Goal: Find specific page/section: Find specific page/section

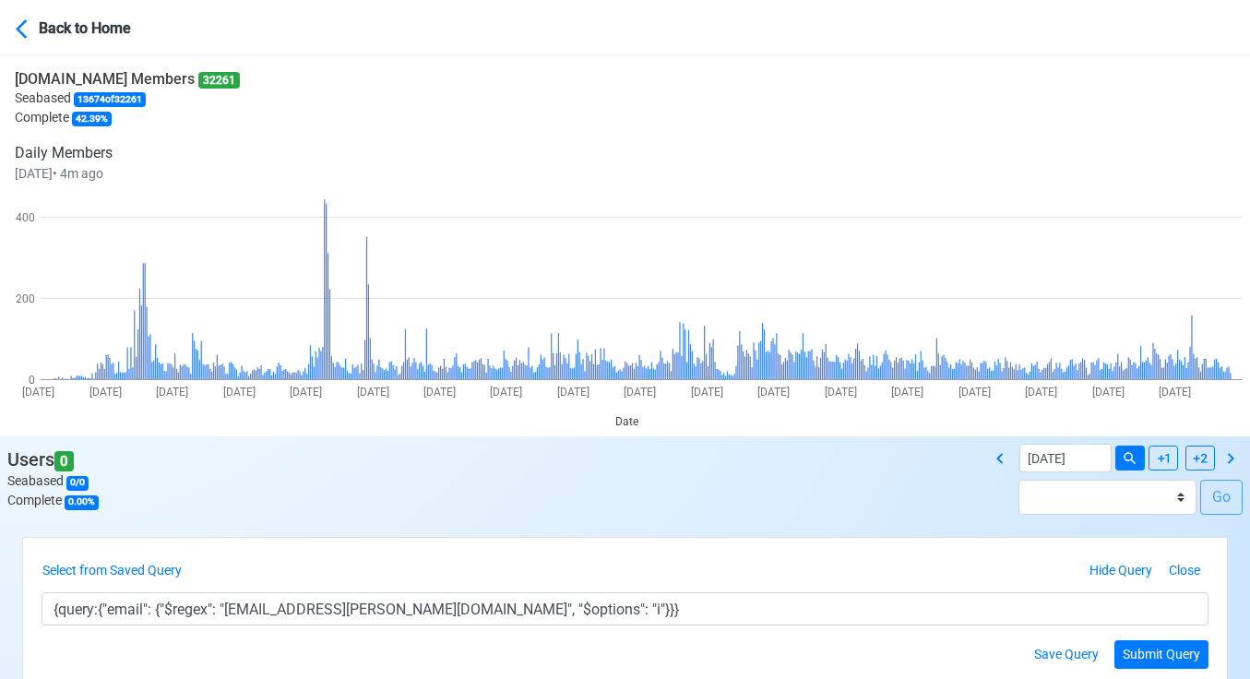
scroll to position [367, 0]
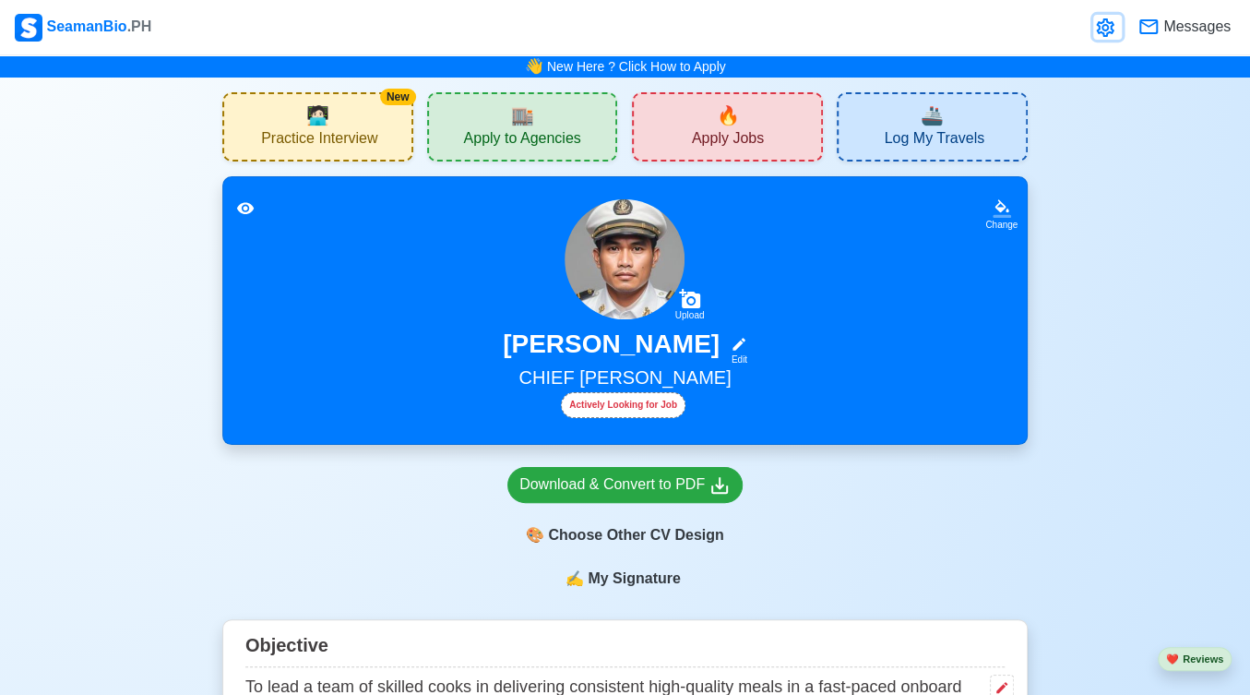
click at [1107, 31] on icon at bounding box center [1105, 28] width 22 height 22
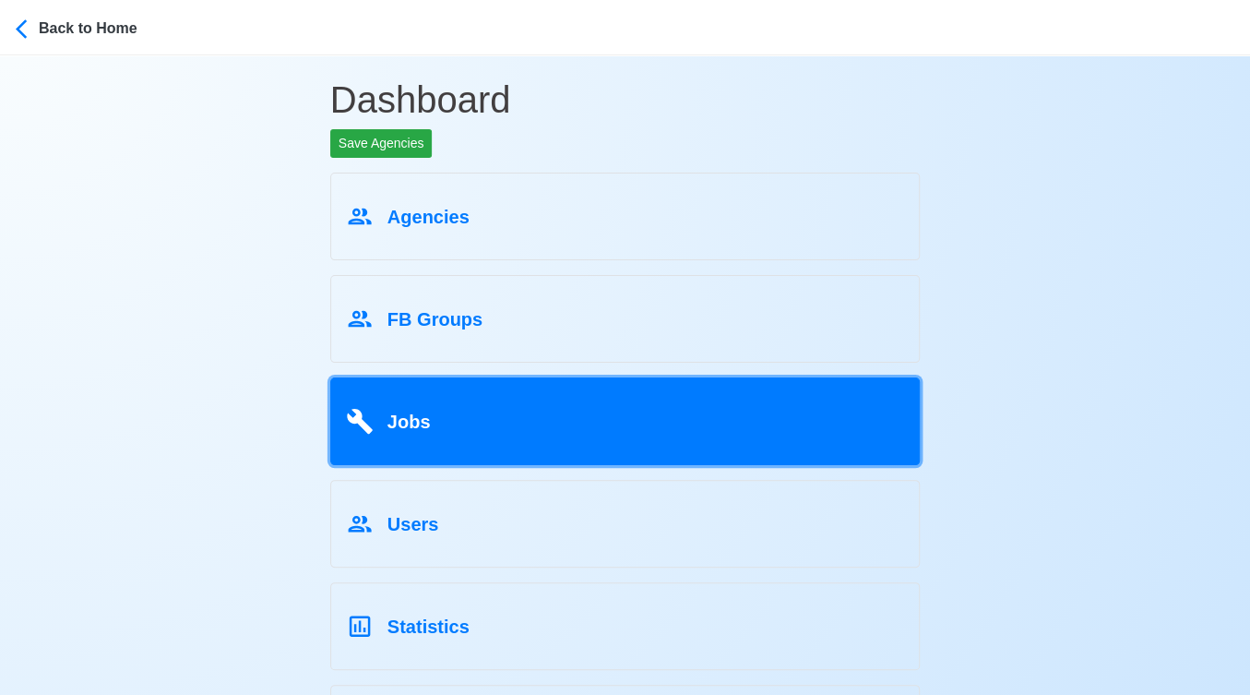
click at [458, 421] on div "Jobs" at bounding box center [625, 417] width 559 height 35
